Goal: Check status: Check status

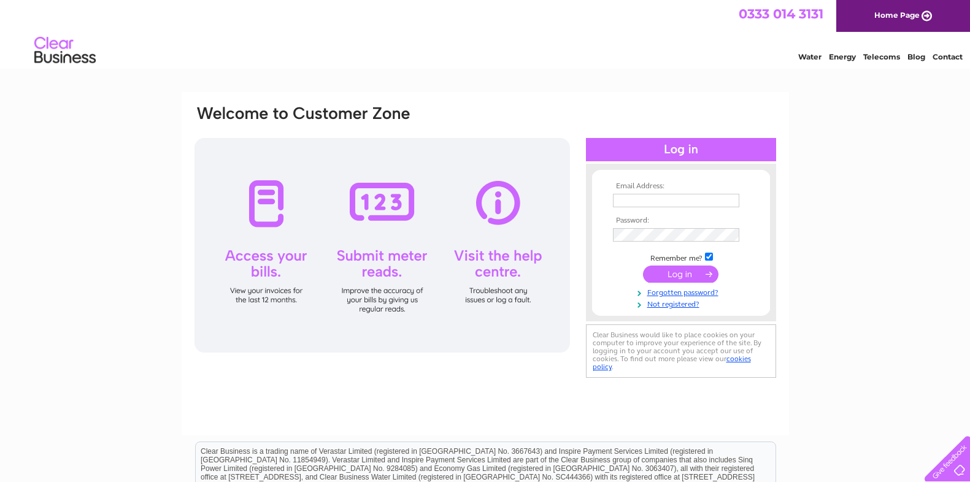
type input "accounts@madisonsolutions.co.uk"
click at [682, 279] on input "submit" at bounding box center [680, 274] width 75 height 17
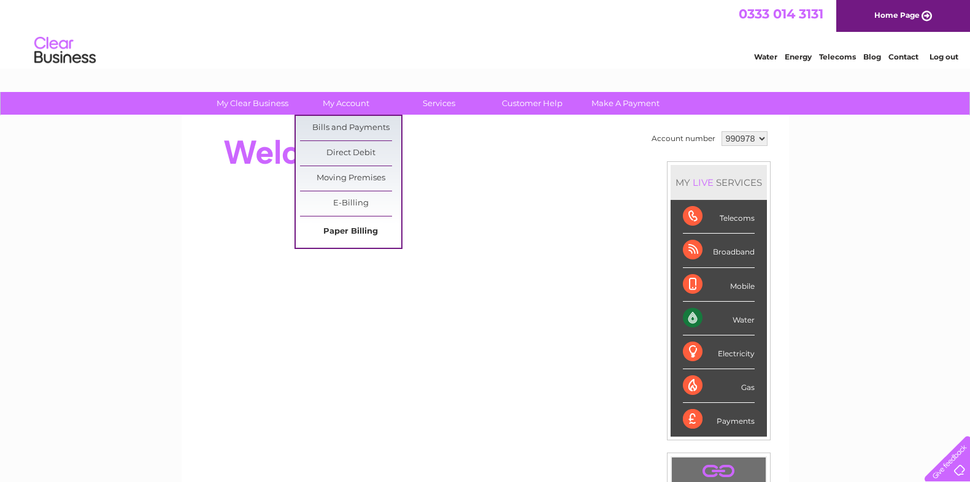
click at [360, 233] on link "Paper Billing" at bounding box center [350, 232] width 101 height 25
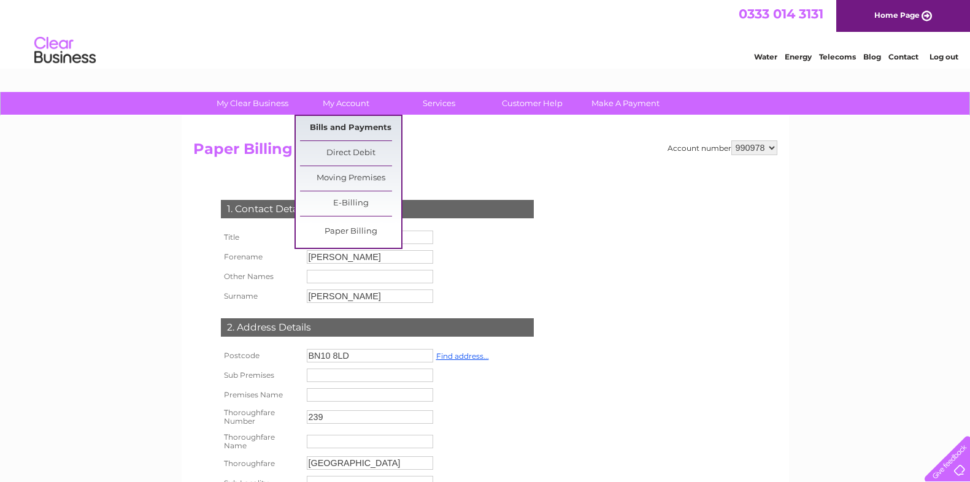
click at [331, 131] on link "Bills and Payments" at bounding box center [350, 128] width 101 height 25
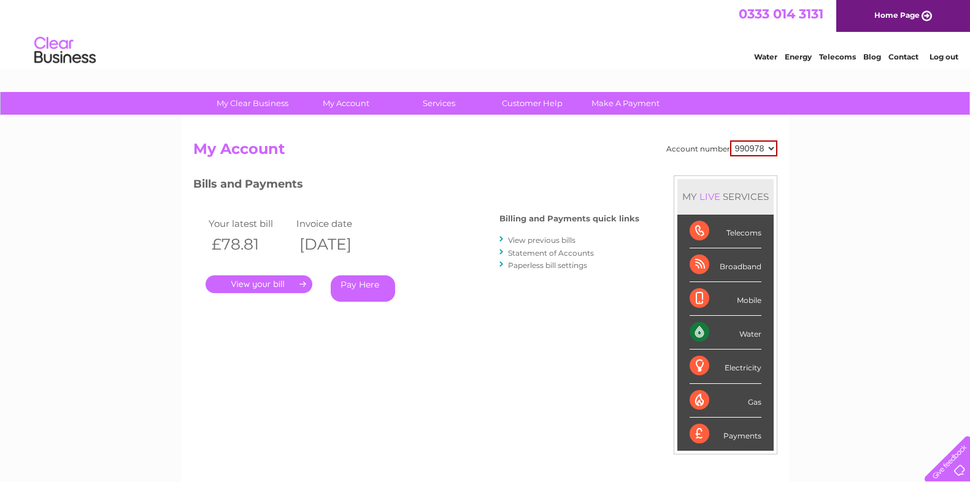
click at [282, 285] on link "." at bounding box center [259, 284] width 107 height 18
click at [285, 284] on link "." at bounding box center [259, 284] width 107 height 18
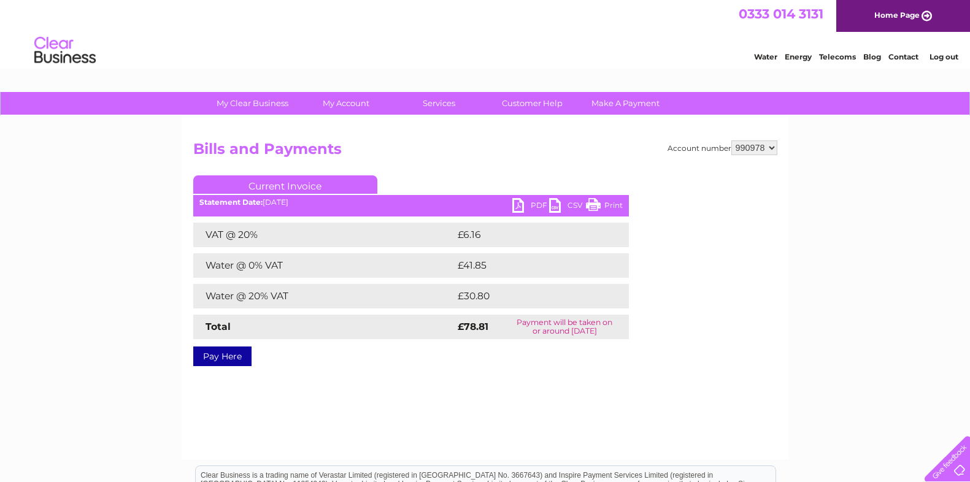
click at [534, 204] on link "PDF" at bounding box center [530, 207] width 37 height 18
